Goal: Information Seeking & Learning: Learn about a topic

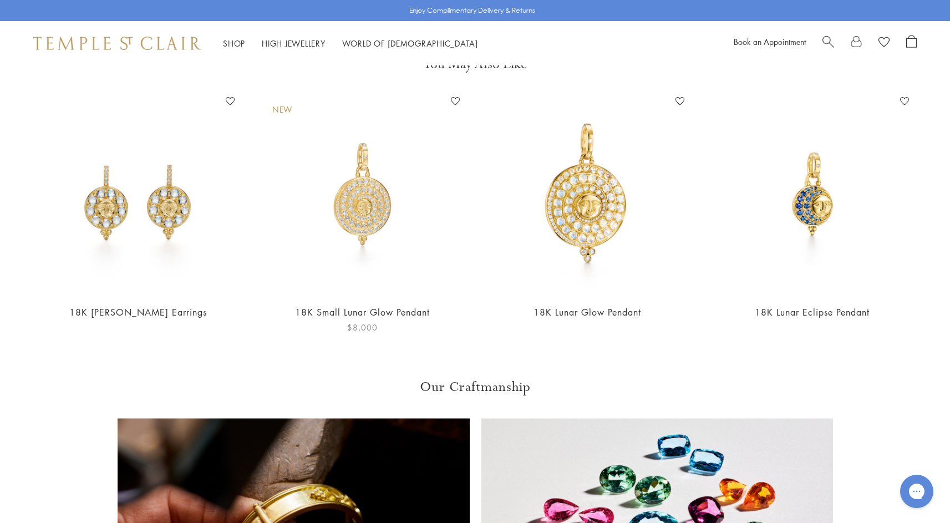
click at [339, 183] on img at bounding box center [362, 194] width 203 height 203
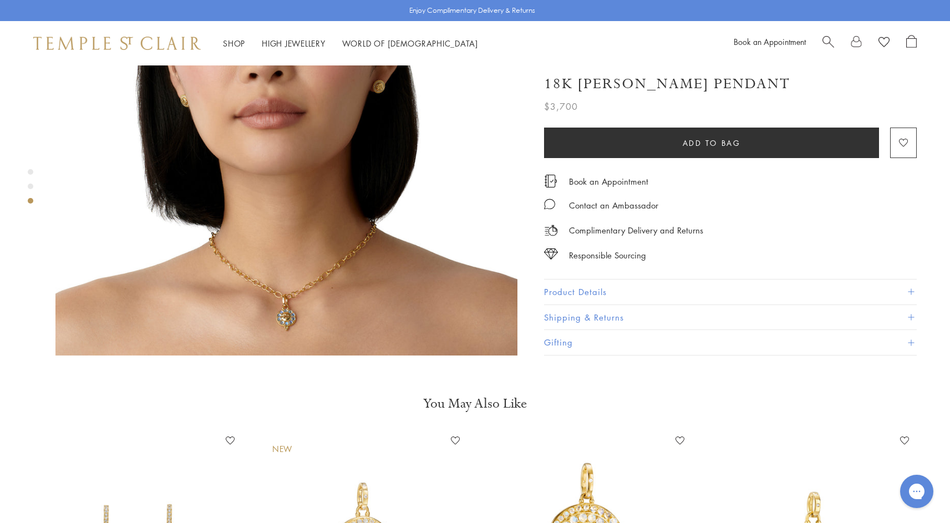
scroll to position [1297, 0]
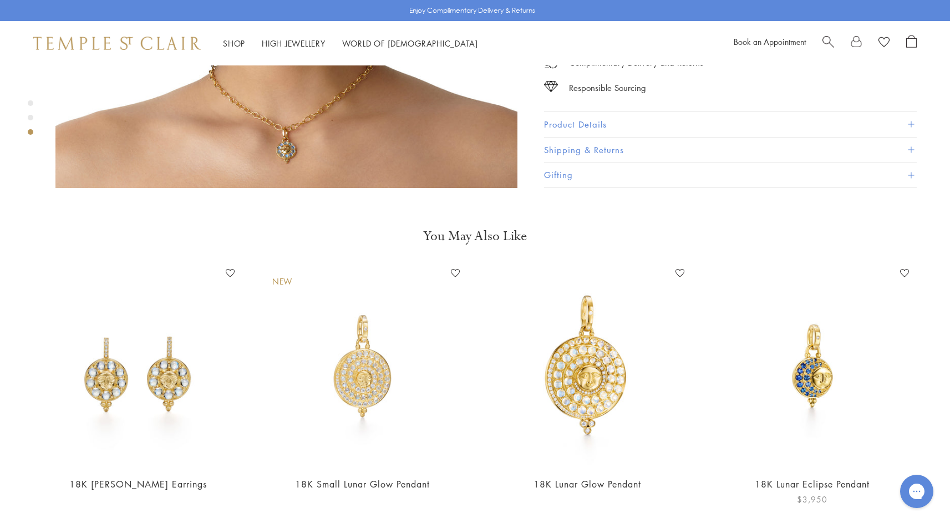
click at [822, 353] on img at bounding box center [812, 366] width 203 height 203
